Goal: Information Seeking & Learning: Check status

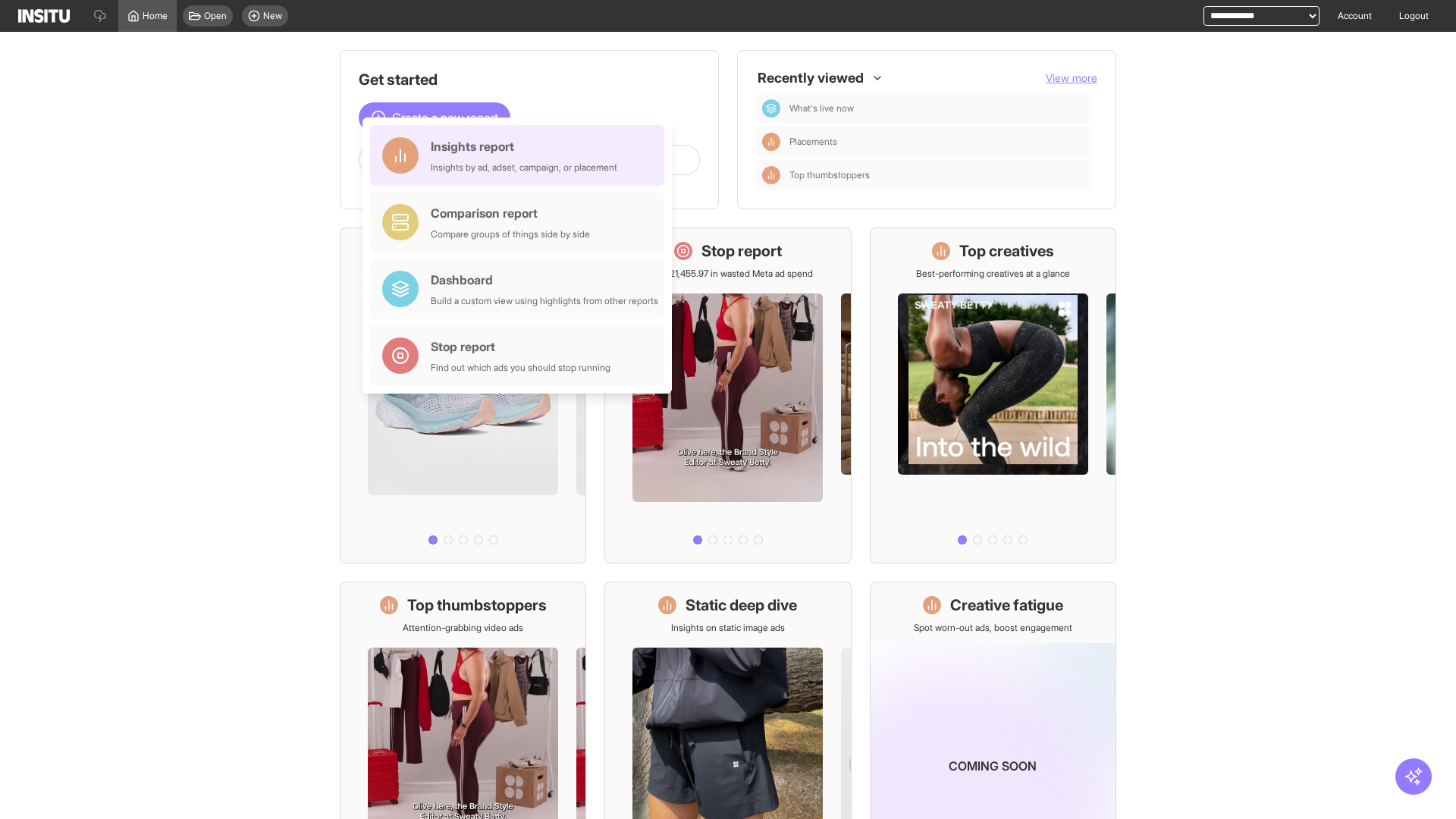
click at [521, 156] on div "Insights report Insights by ad, adset, campaign, or placement" at bounding box center [523, 155] width 187 height 36
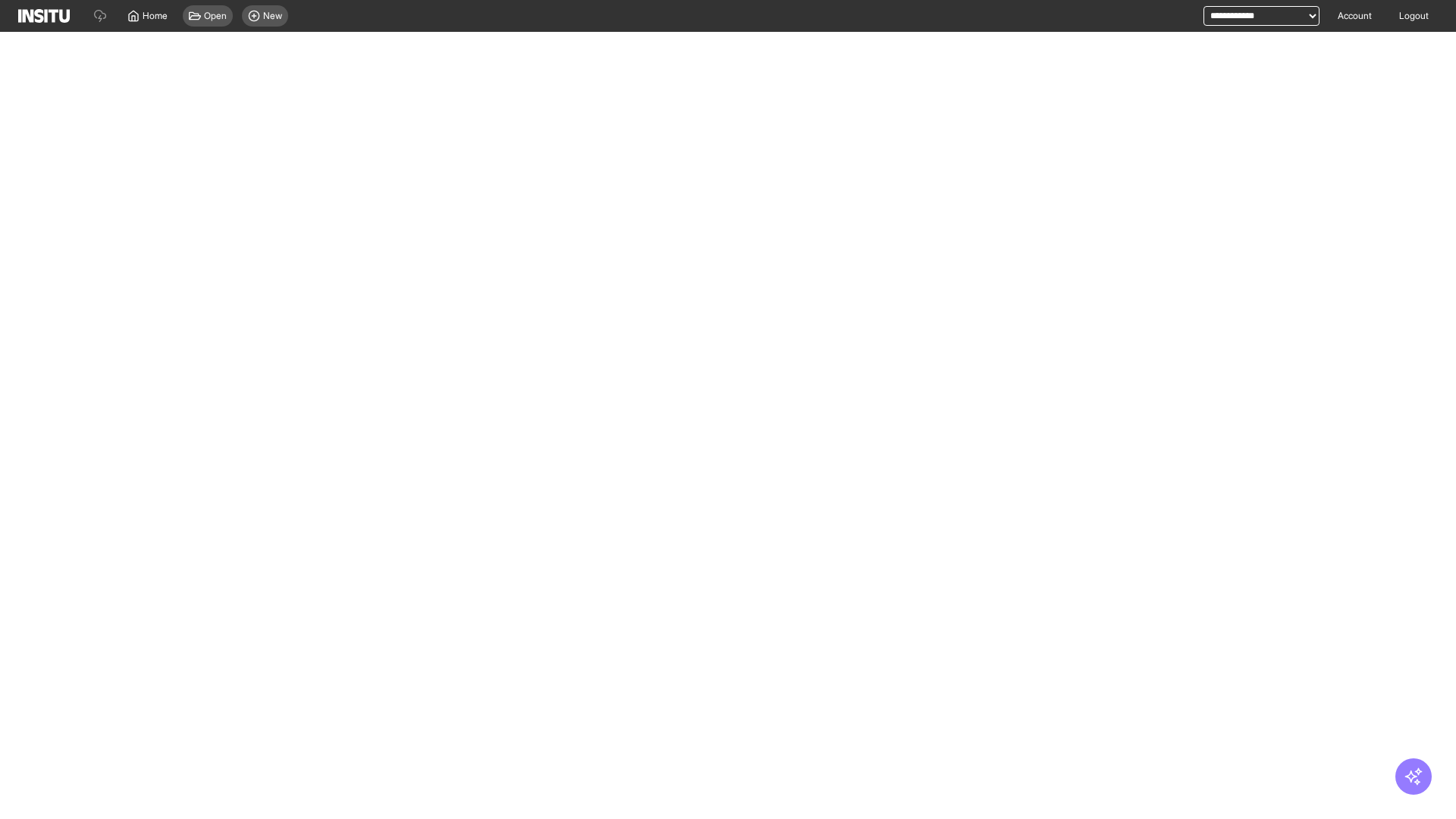
select select "**"
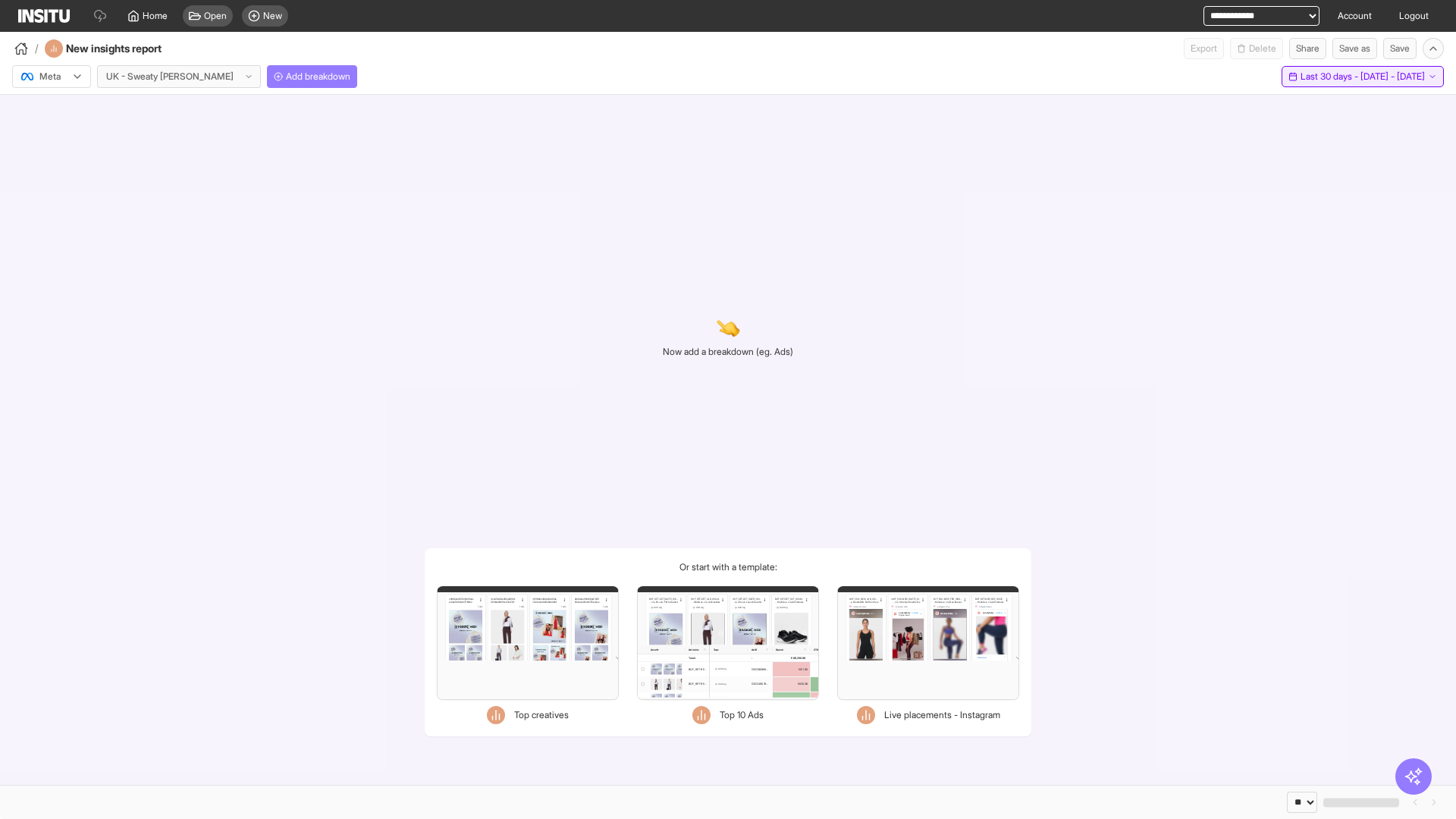
click at [1333, 77] on span "Last 30 days - [DATE] - [DATE]" at bounding box center [1363, 77] width 124 height 12
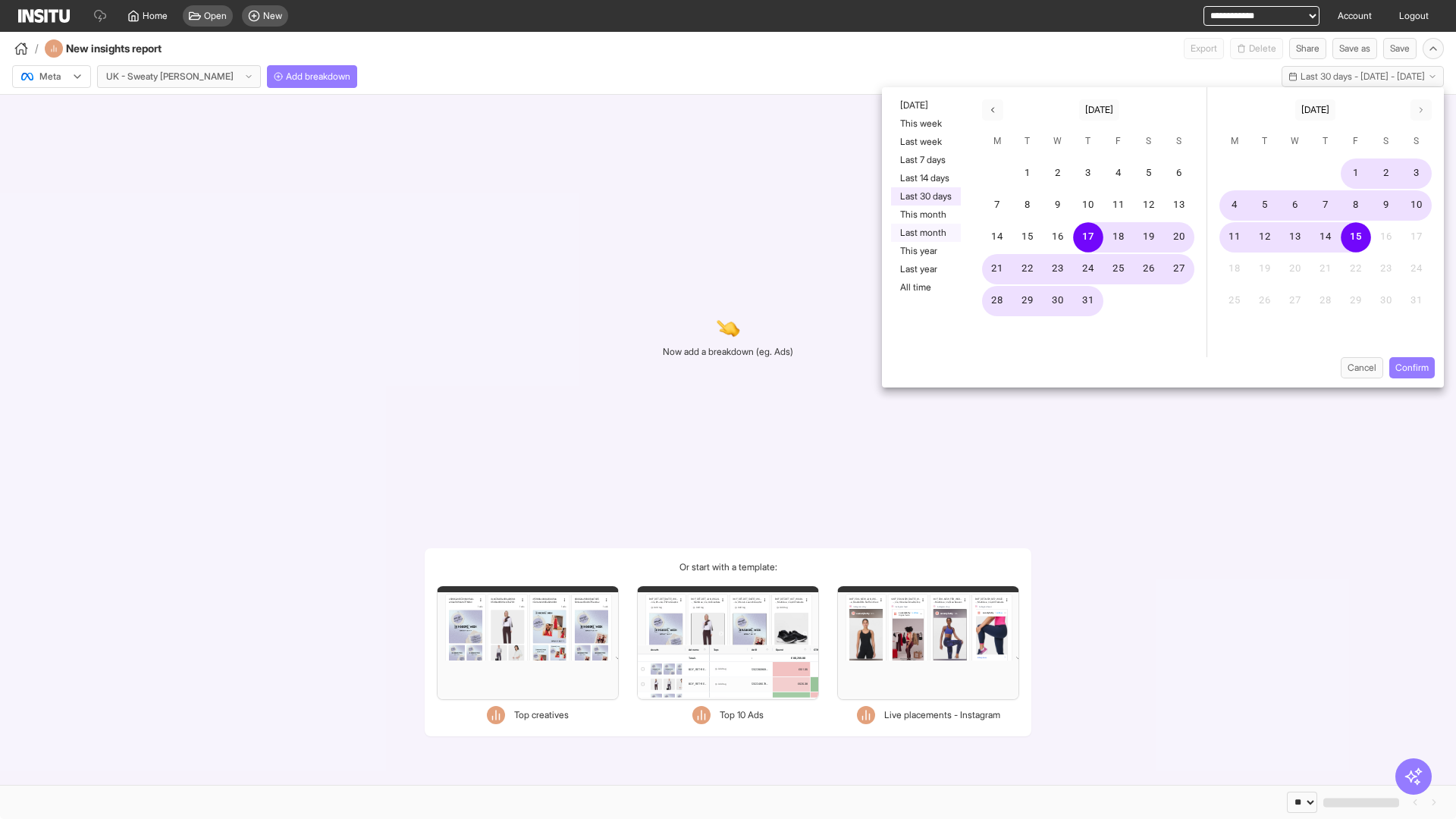
click at [925, 233] on button "Last month" at bounding box center [925, 233] width 70 height 19
